Goal: Task Accomplishment & Management: Manage account settings

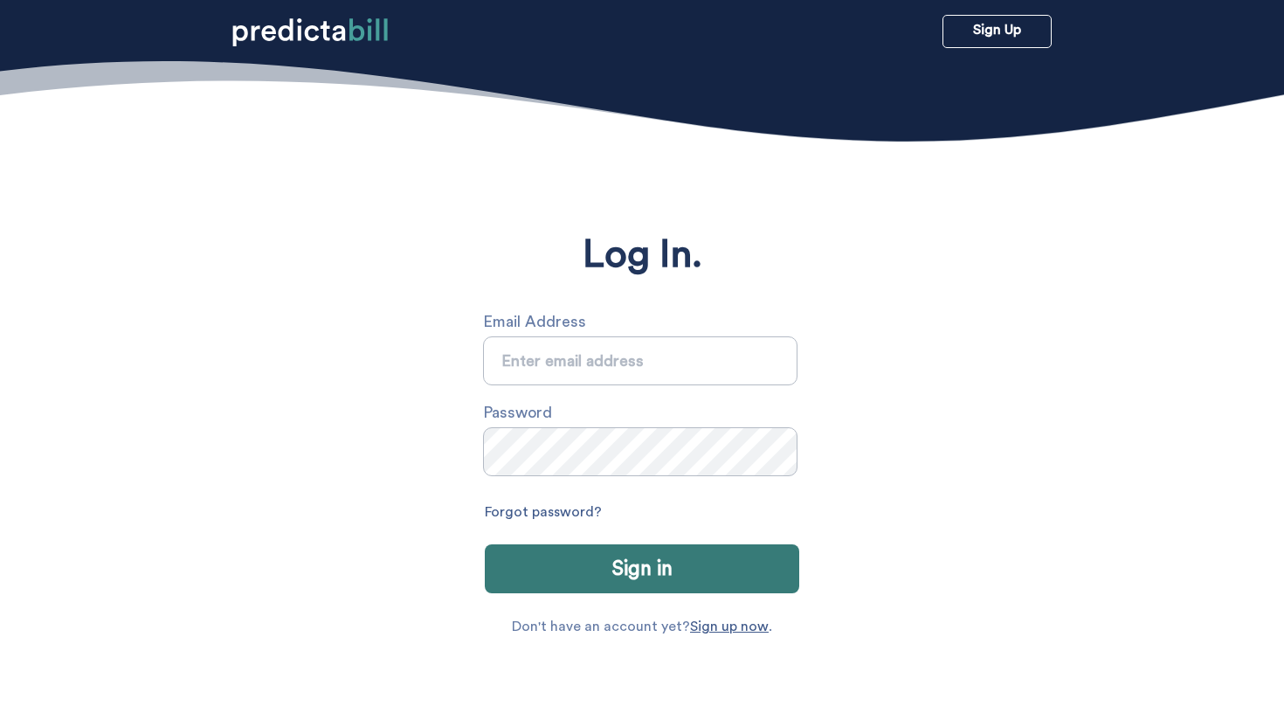
click at [634, 353] on input "text" at bounding box center [640, 360] width 314 height 49
type input "sarah.michalczuk@gmail.com"
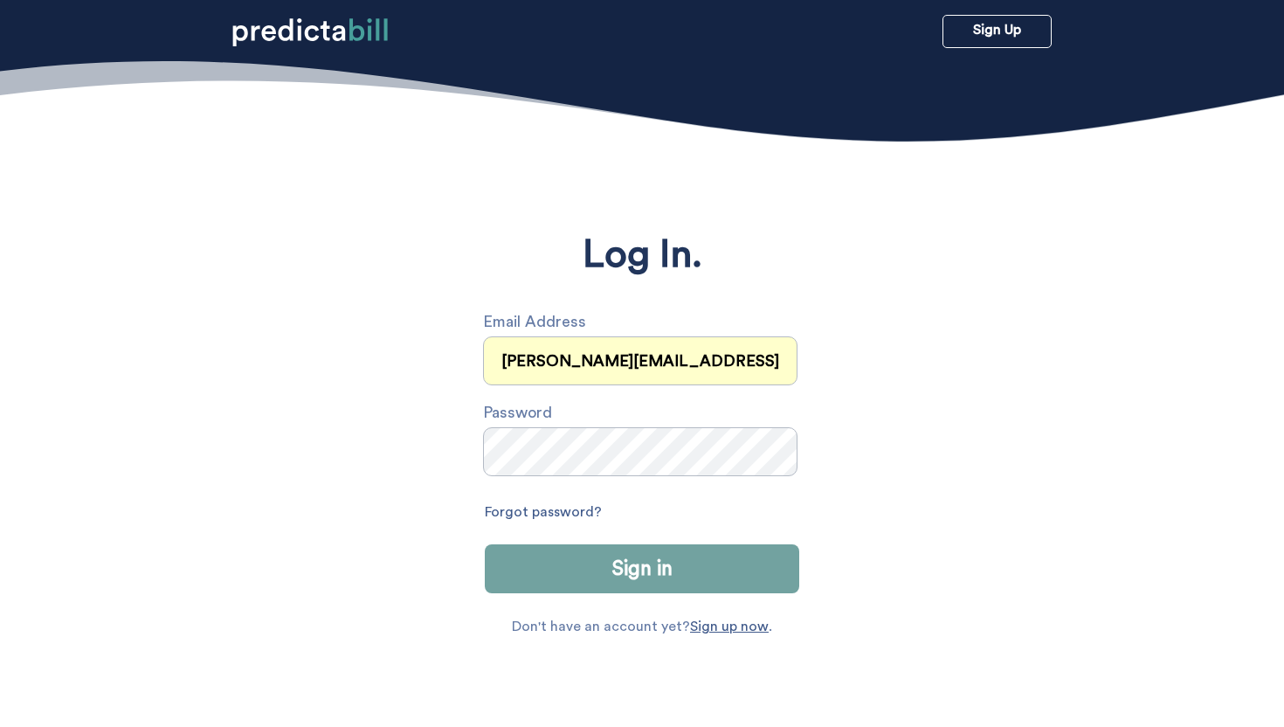
click at [666, 561] on button "Sign in" at bounding box center [642, 568] width 314 height 49
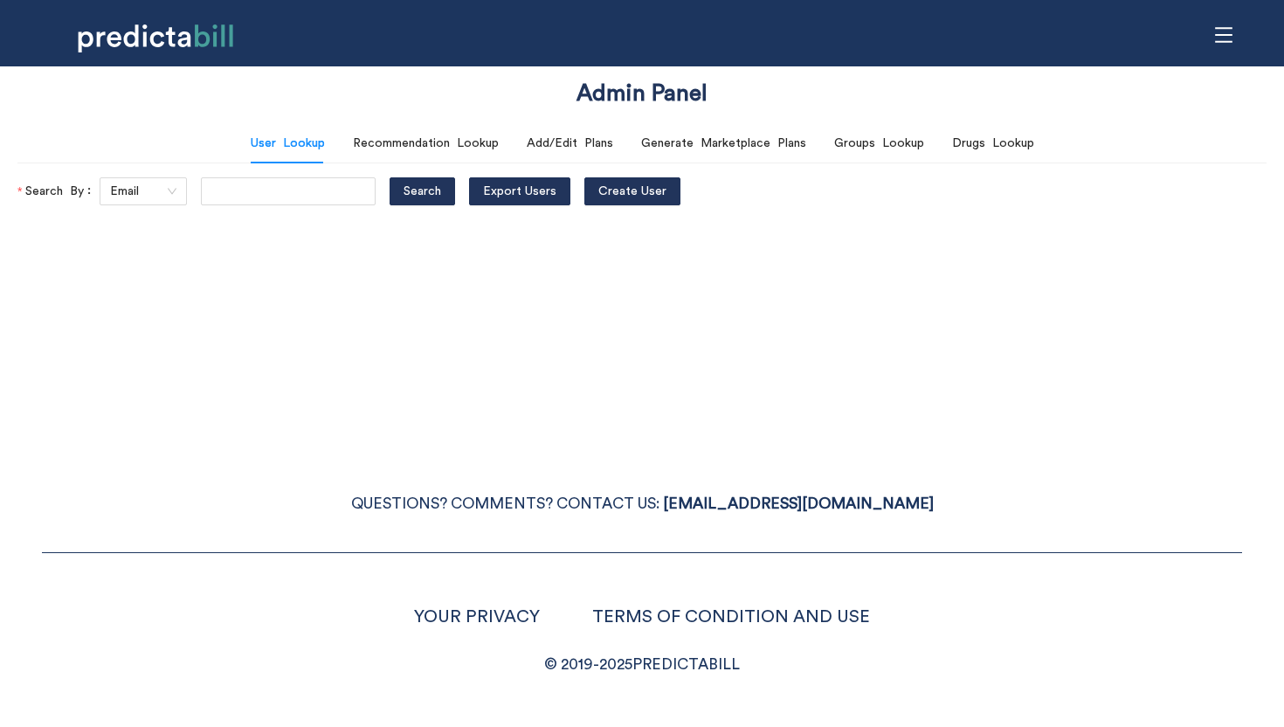
click at [1228, 34] on icon "menu" at bounding box center [1223, 34] width 17 height 15
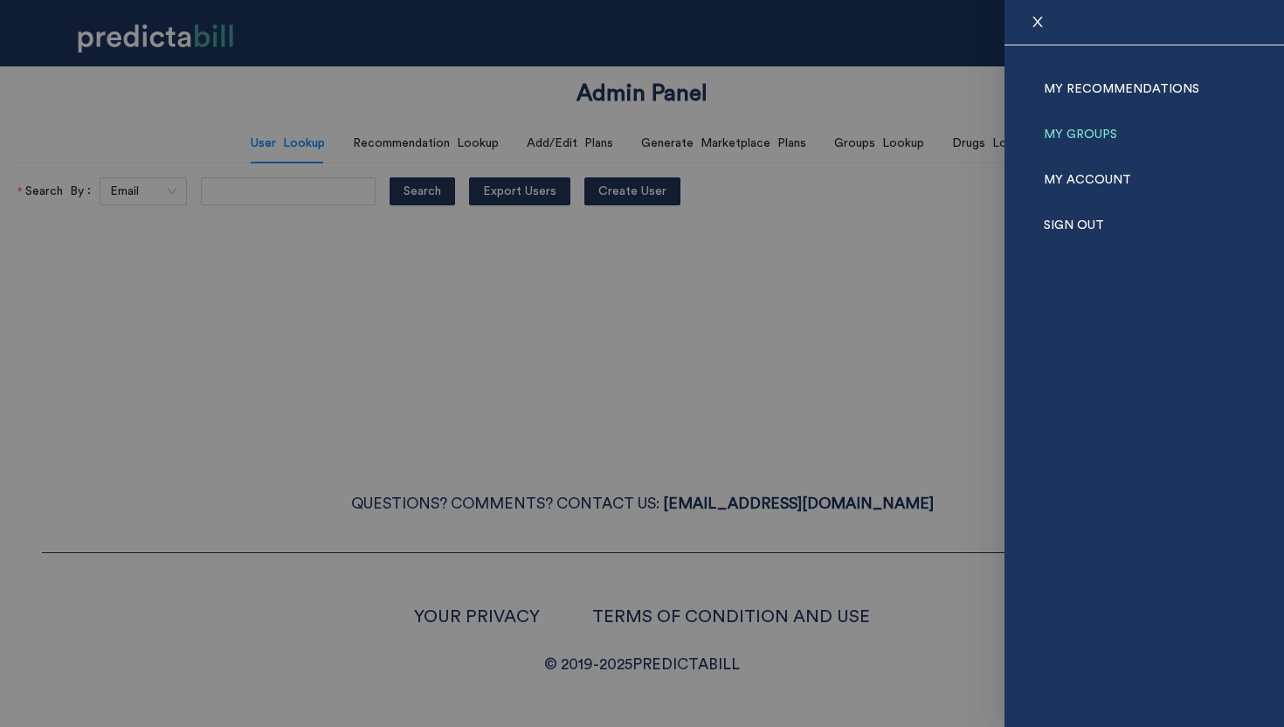
click at [1083, 135] on link "My Groups" at bounding box center [1080, 134] width 73 height 45
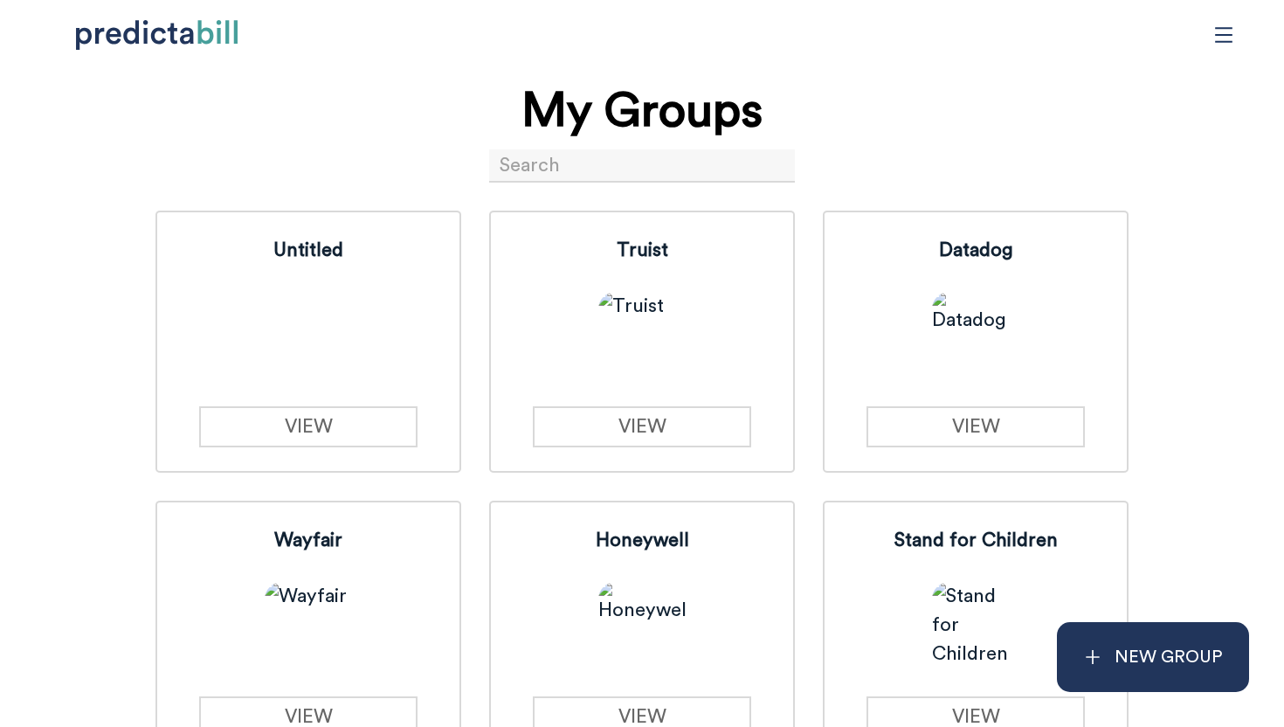
click at [525, 162] on input at bounding box center [642, 165] width 306 height 33
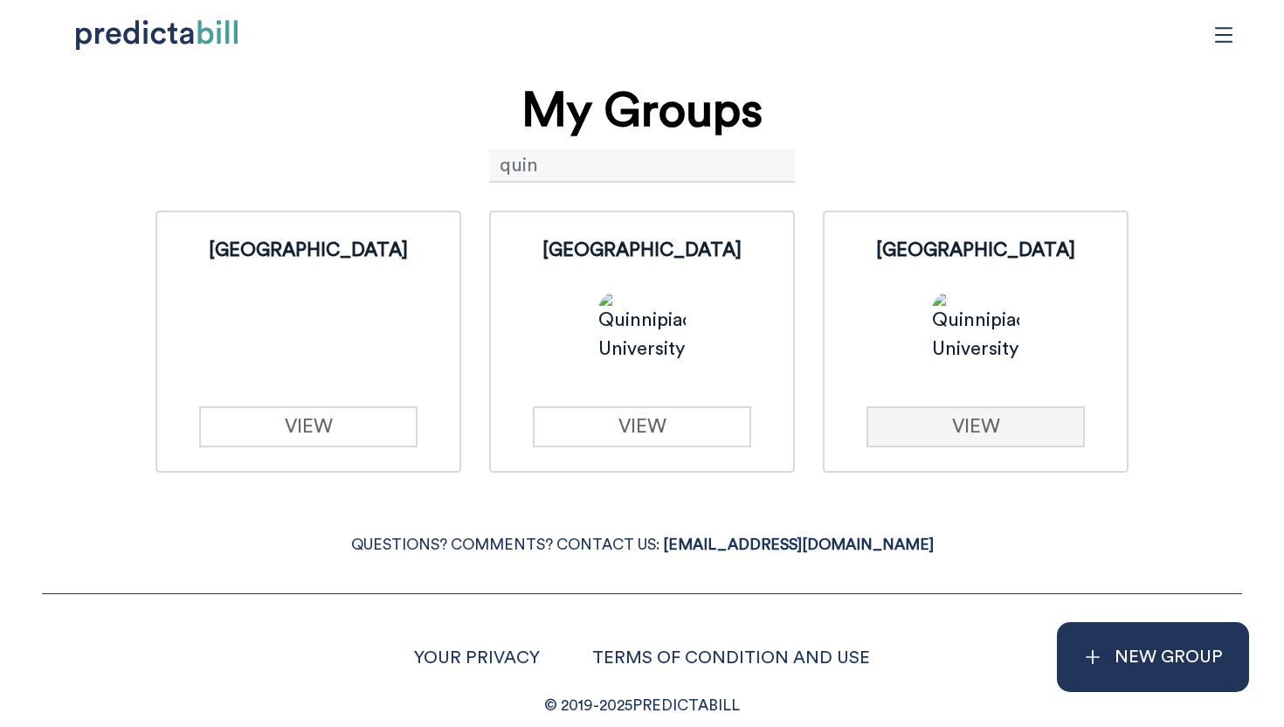
type input "quin"
click at [912, 427] on link "VIEW" at bounding box center [974, 426] width 217 height 41
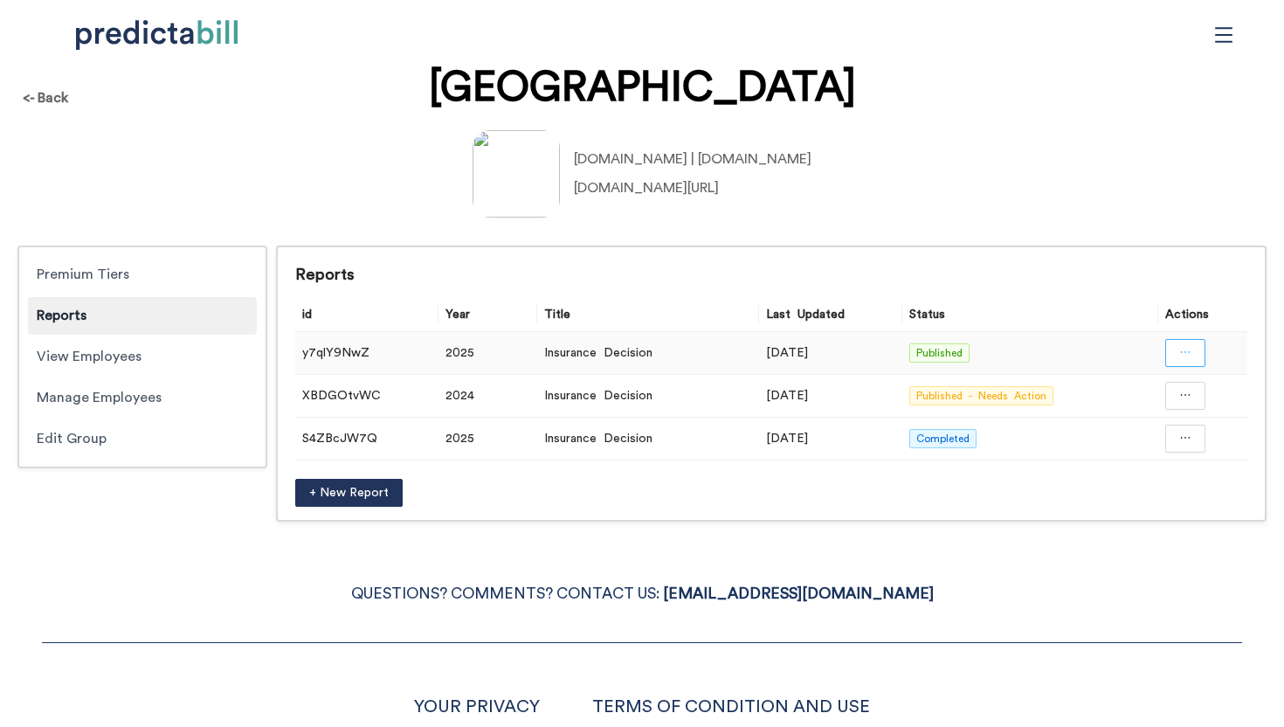
click at [1188, 353] on icon "ellipsis" at bounding box center [1185, 352] width 12 height 12
click at [1159, 405] on span "Open in a new tab" at bounding box center [1185, 400] width 114 height 19
click at [103, 402] on div "Manage Employees" at bounding box center [142, 398] width 229 height 38
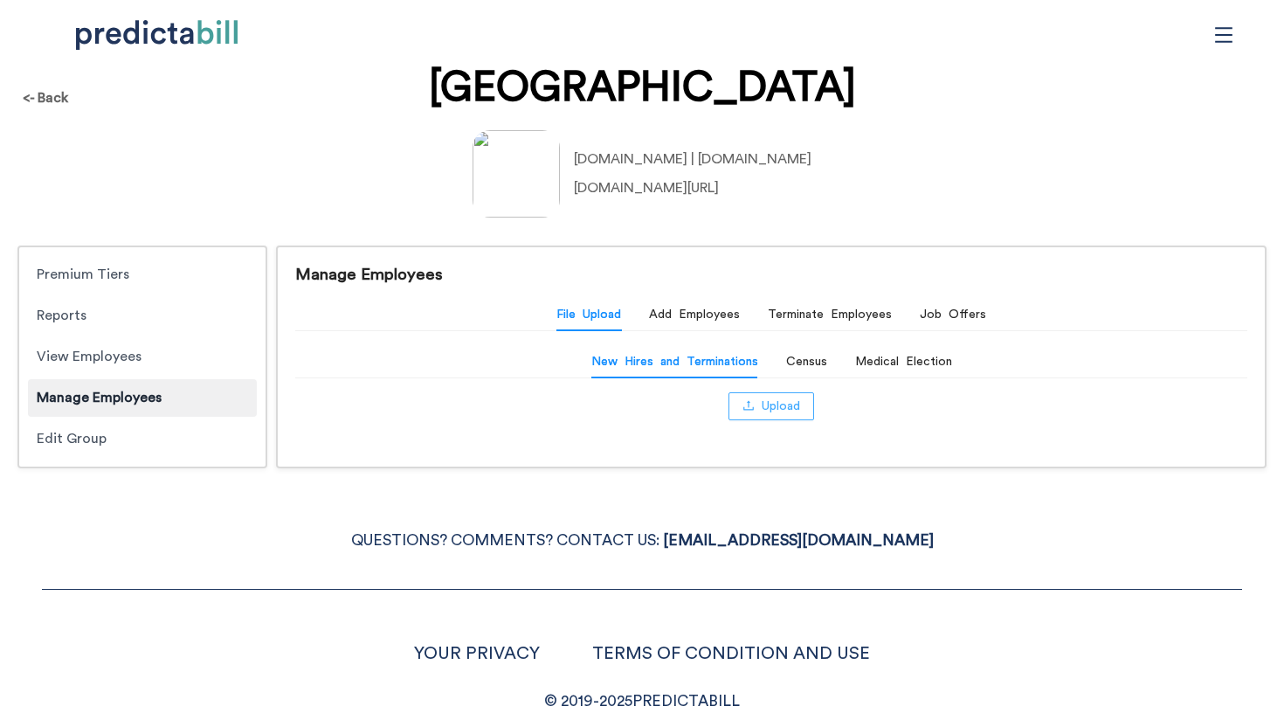
click at [751, 413] on span "upload" at bounding box center [748, 406] width 12 height 15
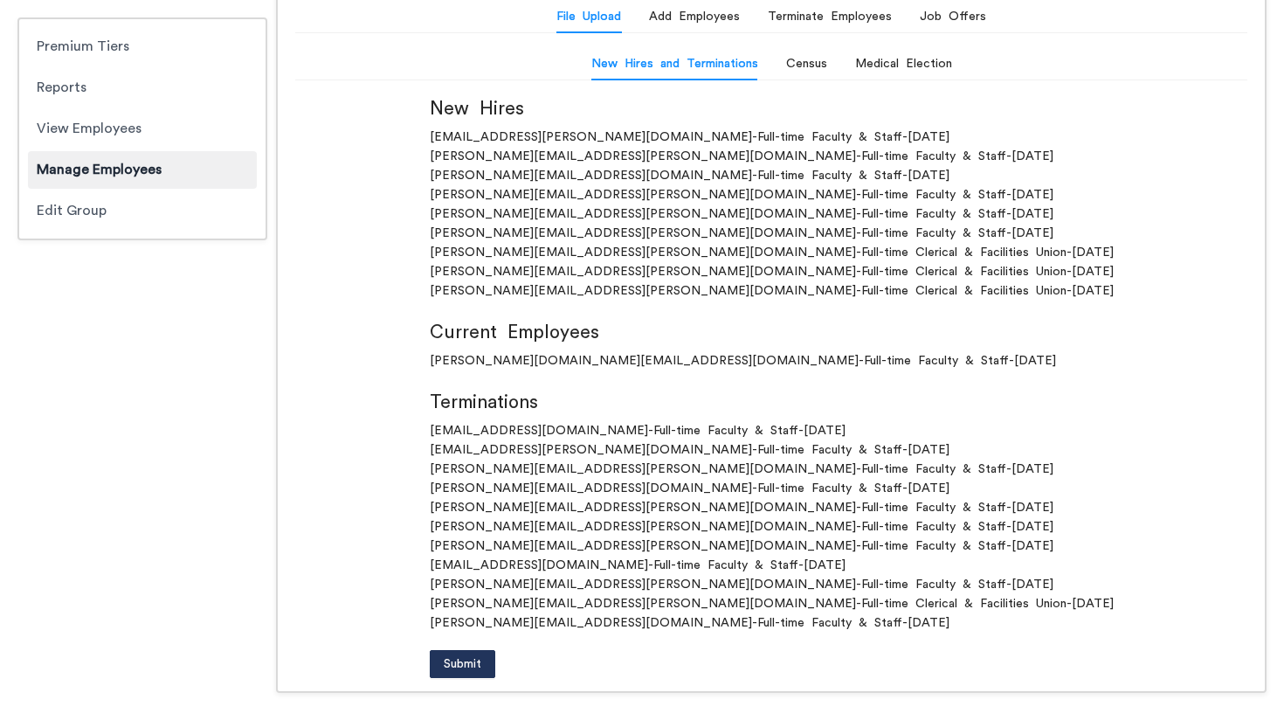
scroll to position [307, 0]
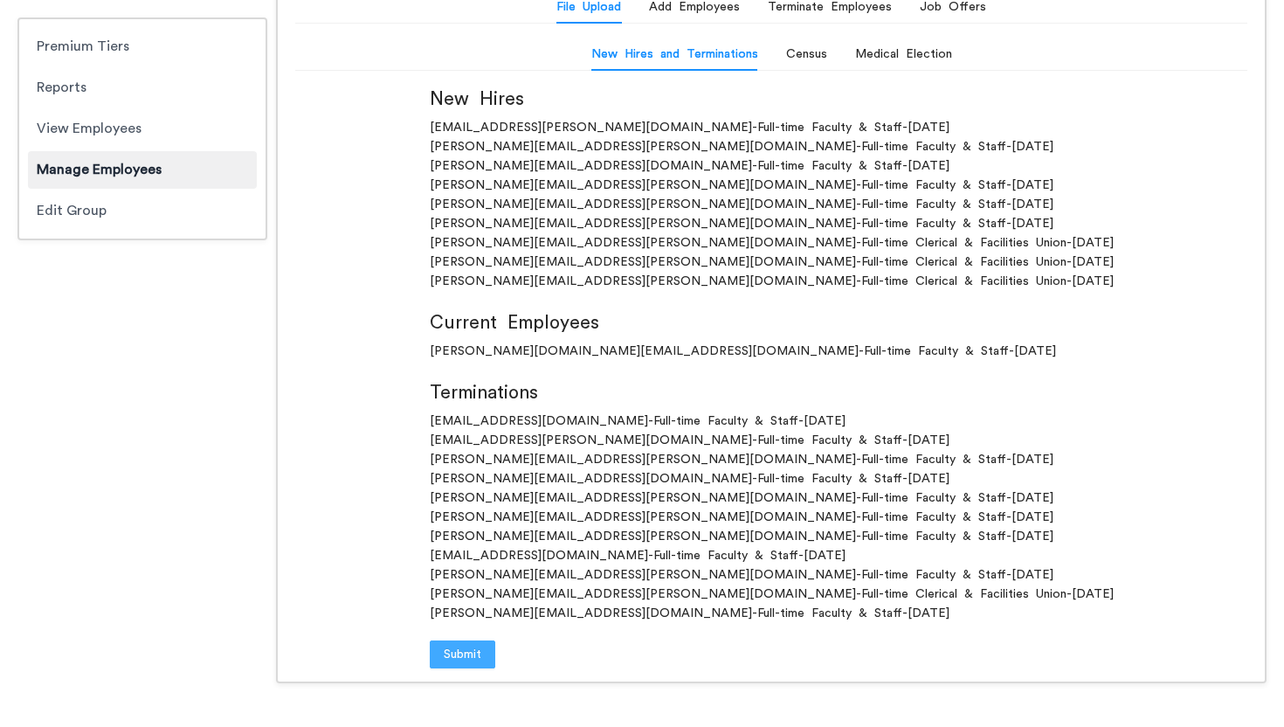
click at [481, 658] on span "Submit" at bounding box center [463, 653] width 38 height 19
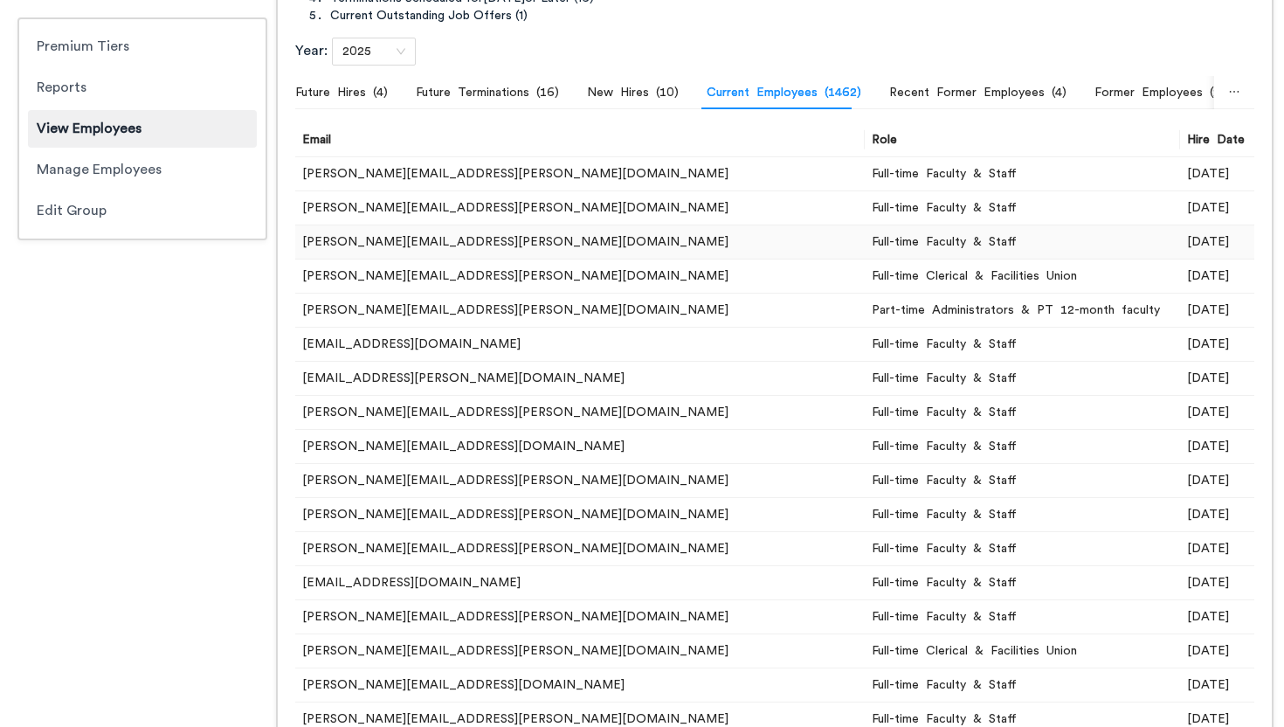
scroll to position [359, 0]
